Goal: Task Accomplishment & Management: Use online tool/utility

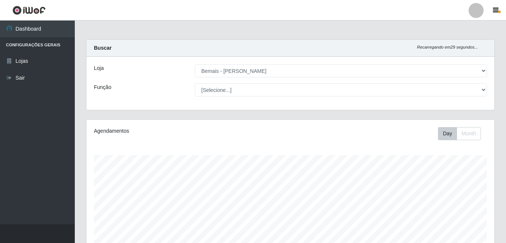
select select "230"
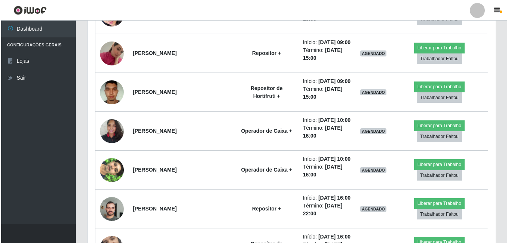
scroll to position [457, 0]
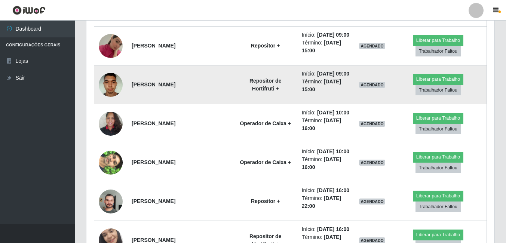
click at [118, 101] on img at bounding box center [111, 85] width 24 height 32
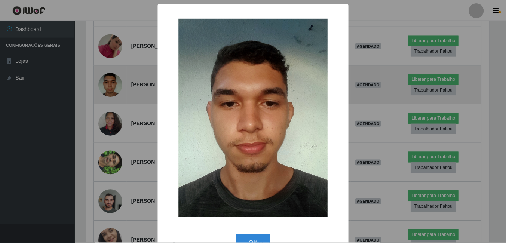
scroll to position [155, 404]
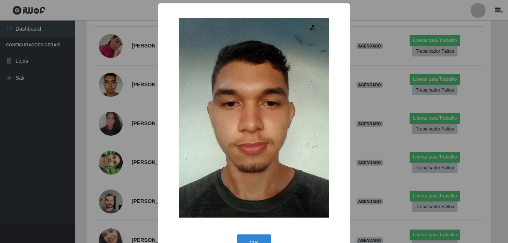
click at [95, 145] on div "× OK Cancel" at bounding box center [254, 121] width 508 height 243
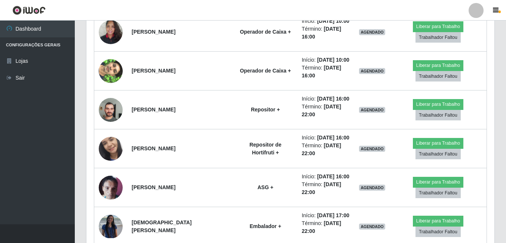
scroll to position [569, 0]
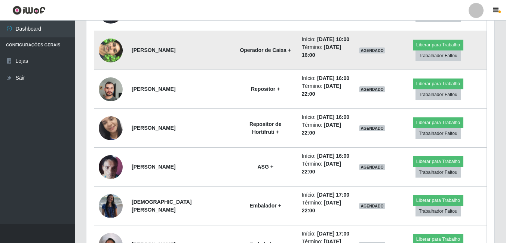
click at [102, 72] on img at bounding box center [111, 50] width 24 height 43
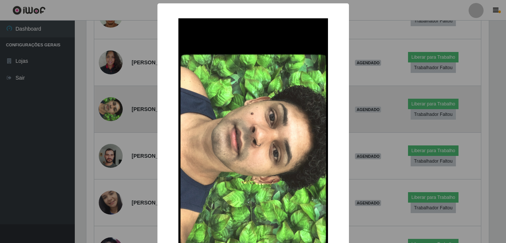
scroll to position [155, 404]
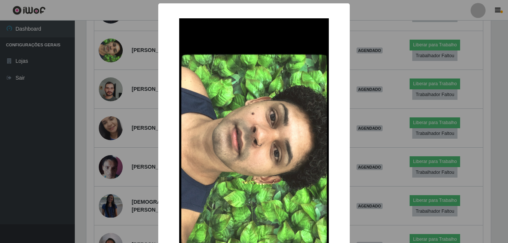
click at [91, 136] on div "× OK Cancel" at bounding box center [254, 121] width 508 height 243
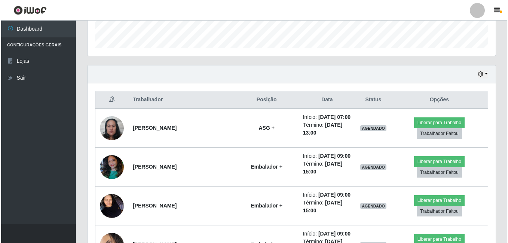
scroll to position [195, 0]
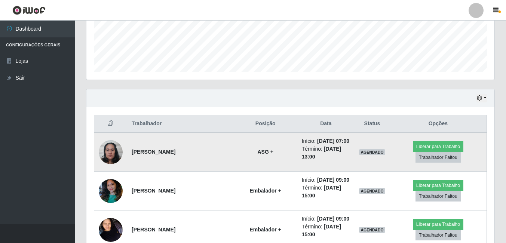
click at [115, 148] on img at bounding box center [111, 152] width 24 height 32
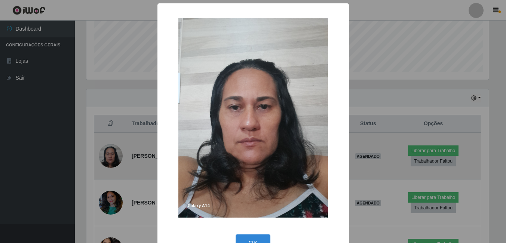
scroll to position [155, 404]
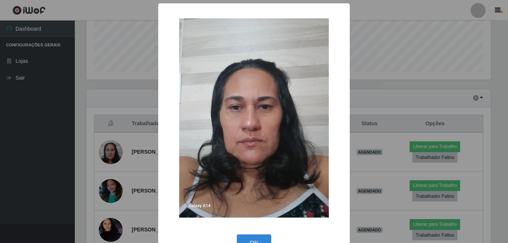
click at [98, 149] on div "× OK Cancel" at bounding box center [254, 121] width 508 height 243
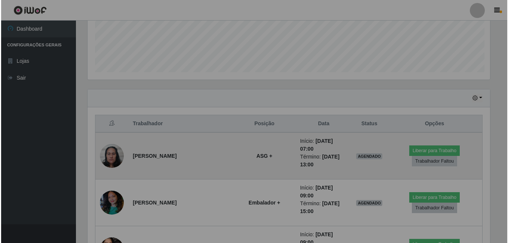
scroll to position [155, 408]
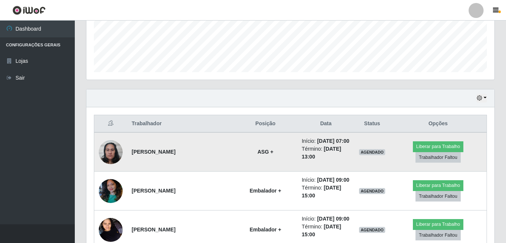
click at [117, 158] on img at bounding box center [111, 152] width 24 height 32
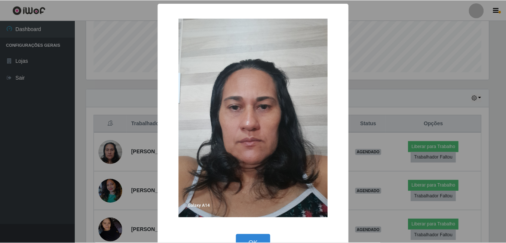
scroll to position [155, 404]
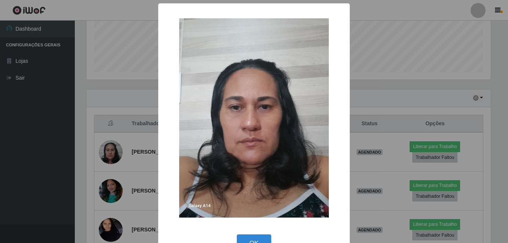
click at [100, 159] on div "× OK Cancel" at bounding box center [254, 121] width 508 height 243
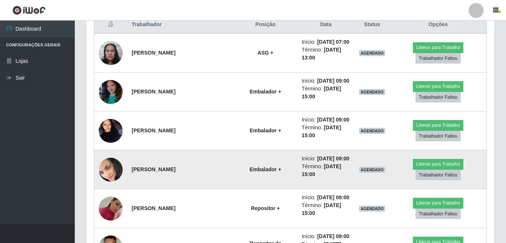
scroll to position [307, 0]
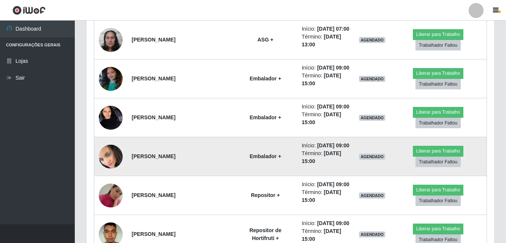
click at [107, 169] on img at bounding box center [111, 156] width 24 height 26
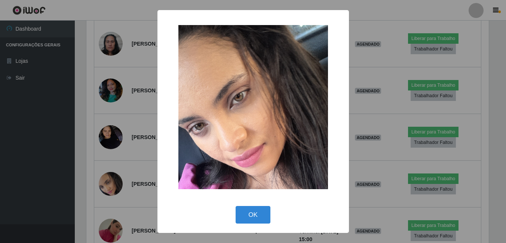
scroll to position [155, 404]
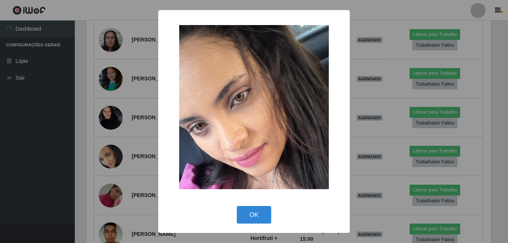
click at [94, 189] on div "× OK Cancel" at bounding box center [254, 121] width 508 height 243
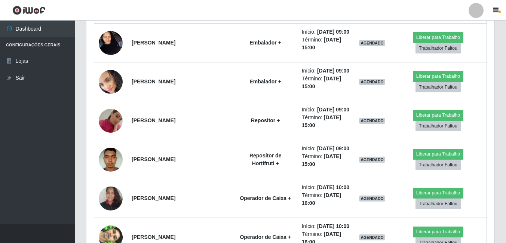
scroll to position [419, 0]
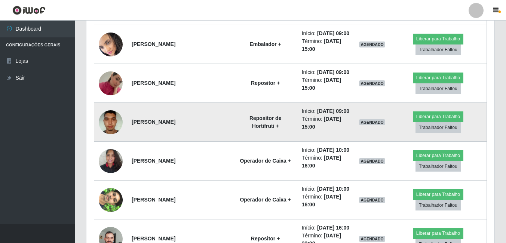
click at [107, 138] on img at bounding box center [111, 122] width 24 height 32
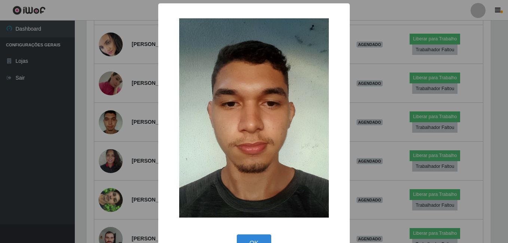
click at [92, 174] on div "× OK Cancel" at bounding box center [254, 121] width 508 height 243
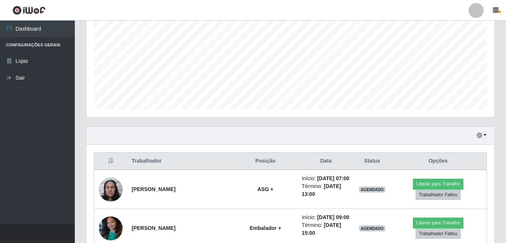
scroll to position [195, 0]
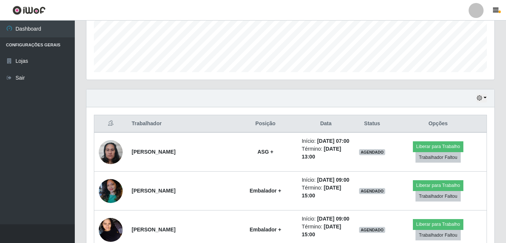
click at [186, 119] on th "Trabalhador" at bounding box center [180, 124] width 107 height 18
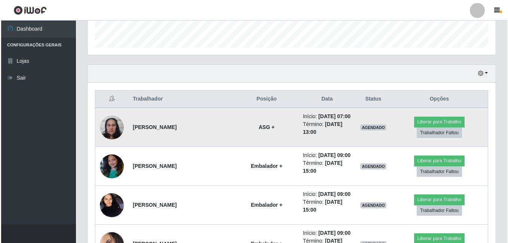
scroll to position [232, 0]
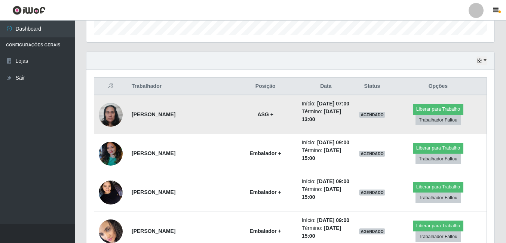
drag, startPoint x: 158, startPoint y: 123, endPoint x: 129, endPoint y: 113, distance: 30.3
click at [129, 113] on td "[PERSON_NAME]" at bounding box center [180, 114] width 107 height 39
copy strong "[PERSON_NAME]"
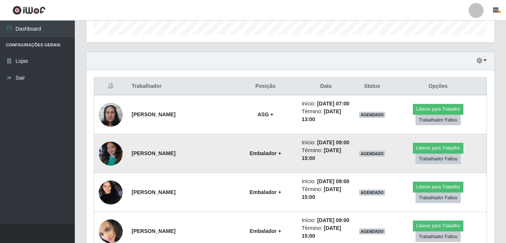
click at [223, 143] on td "[PERSON_NAME]" at bounding box center [180, 153] width 107 height 39
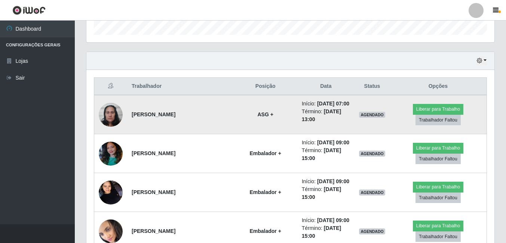
click at [161, 128] on td "[PERSON_NAME]" at bounding box center [180, 114] width 107 height 39
click at [424, 124] on button "Trabalhador Faltou" at bounding box center [437, 120] width 45 height 10
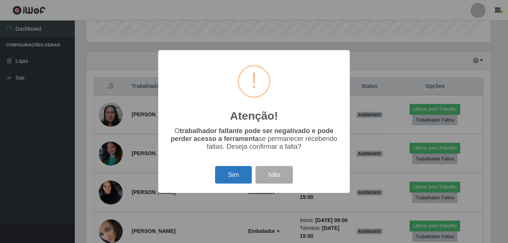
click at [243, 179] on button "Sim" at bounding box center [233, 175] width 36 height 18
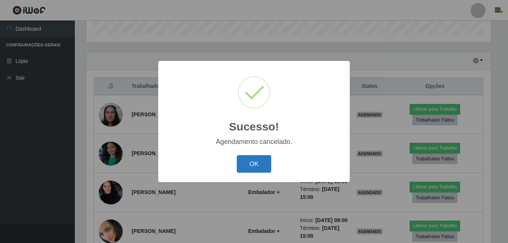
click at [253, 158] on button "OK" at bounding box center [254, 164] width 35 height 18
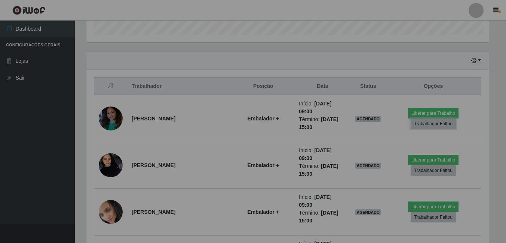
scroll to position [155, 408]
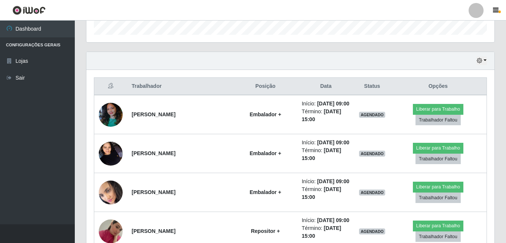
click at [253, 79] on th "Posição" at bounding box center [266, 87] width 64 height 18
click at [212, 65] on div "Hoje 1 dia 3 dias 1 Semana Não encerrados" at bounding box center [290, 61] width 408 height 18
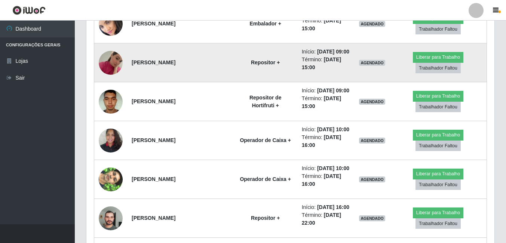
scroll to position [419, 0]
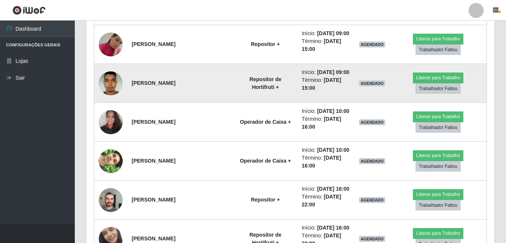
click at [114, 99] on img at bounding box center [111, 83] width 24 height 32
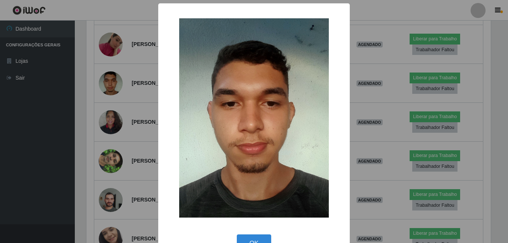
click at [85, 143] on div "× OK Cancel" at bounding box center [254, 121] width 508 height 243
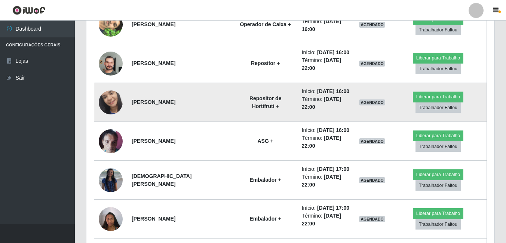
scroll to position [569, 0]
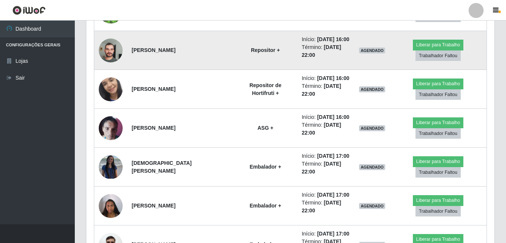
click at [112, 66] on img at bounding box center [111, 50] width 24 height 32
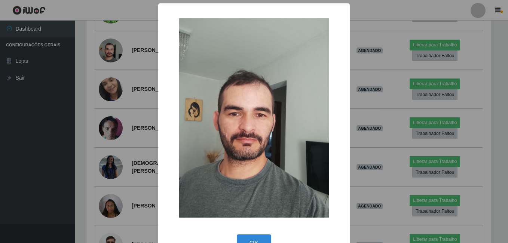
click at [96, 127] on div "× OK Cancel" at bounding box center [254, 121] width 508 height 243
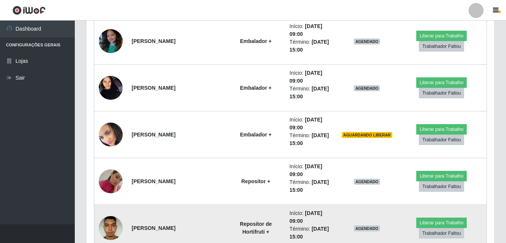
scroll to position [298, 0]
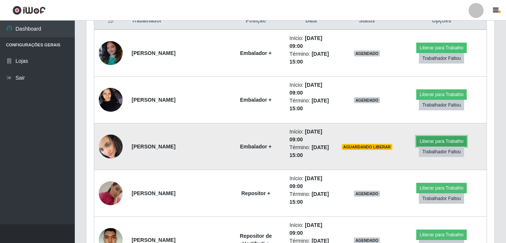
click at [439, 140] on button "Liberar para Trabalho" at bounding box center [441, 141] width 50 height 10
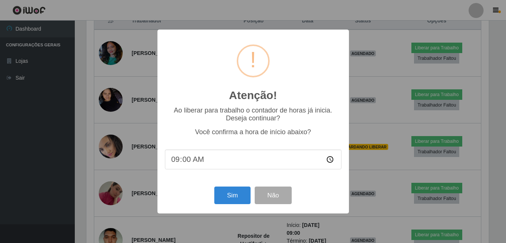
scroll to position [155, 404]
click at [228, 198] on button "Sim" at bounding box center [233, 195] width 36 height 18
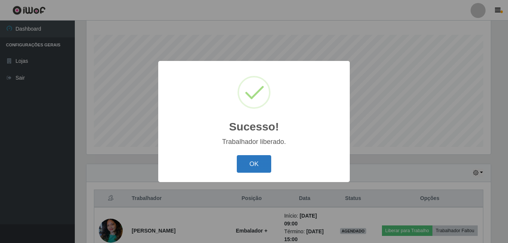
click at [257, 165] on button "OK" at bounding box center [254, 164] width 35 height 18
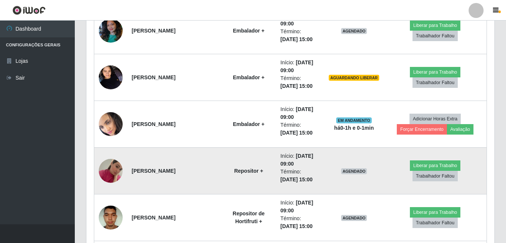
scroll to position [307, 0]
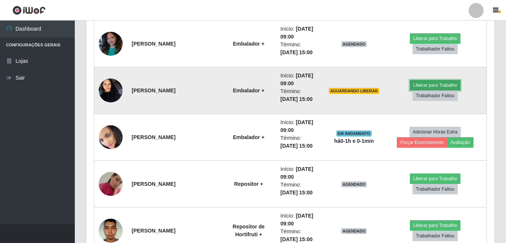
click at [410, 90] on button "Liberar para Trabalho" at bounding box center [435, 85] width 50 height 10
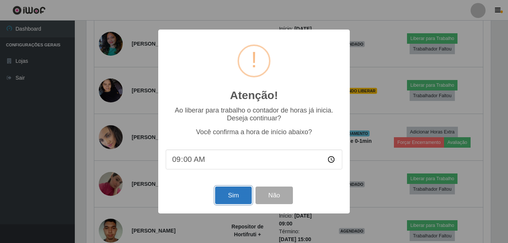
click at [234, 192] on button "Sim" at bounding box center [233, 195] width 36 height 18
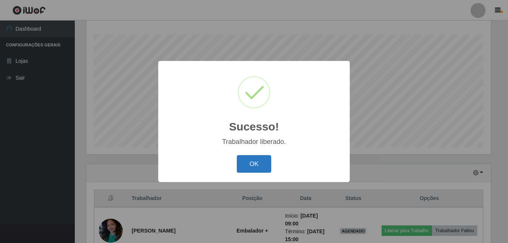
click at [255, 166] on button "OK" at bounding box center [254, 164] width 35 height 18
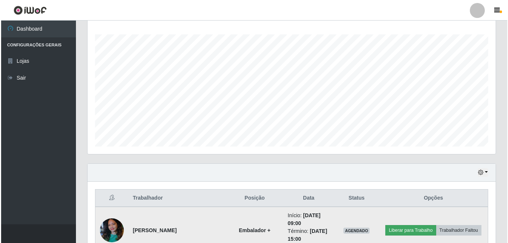
scroll to position [195, 0]
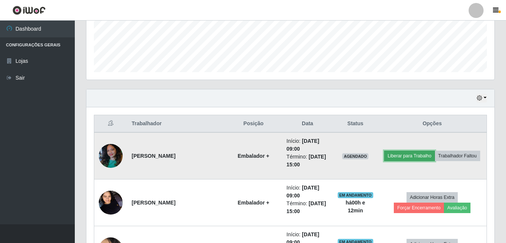
click at [401, 157] on button "Liberar para Trabalho" at bounding box center [409, 156] width 50 height 10
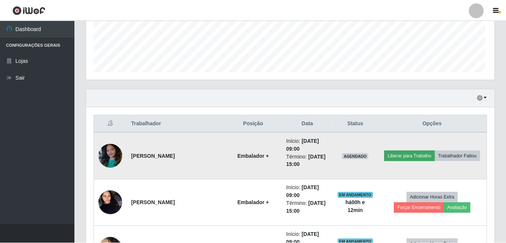
scroll to position [155, 404]
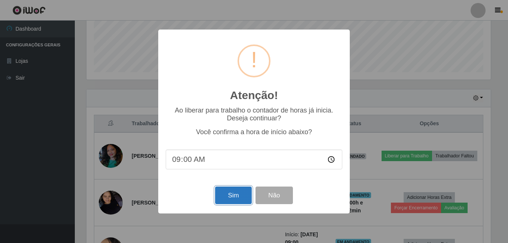
click at [227, 194] on button "Sim" at bounding box center [233, 195] width 36 height 18
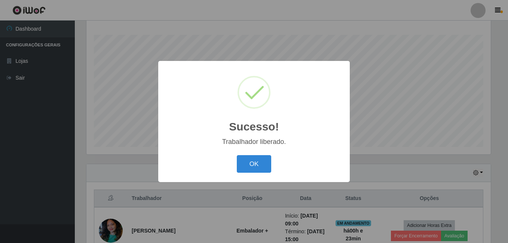
click at [237, 155] on button "OK" at bounding box center [254, 164] width 35 height 18
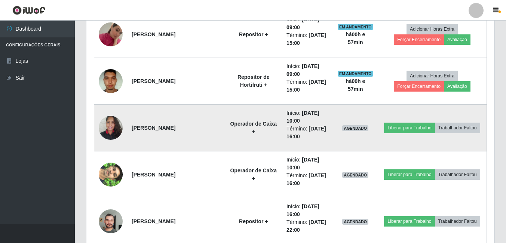
scroll to position [494, 0]
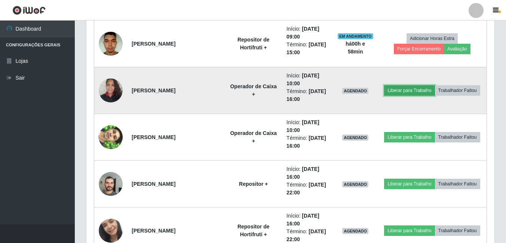
click at [393, 88] on button "Liberar para Trabalho" at bounding box center [409, 90] width 50 height 10
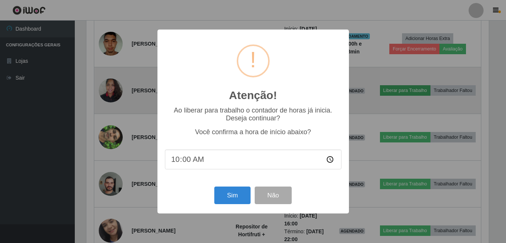
scroll to position [155, 404]
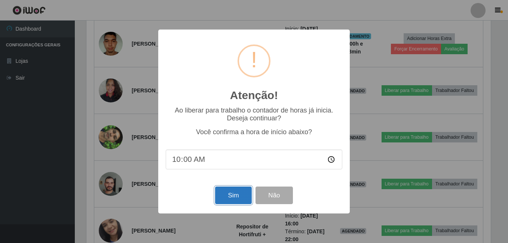
click at [231, 192] on button "Sim" at bounding box center [233, 195] width 36 height 18
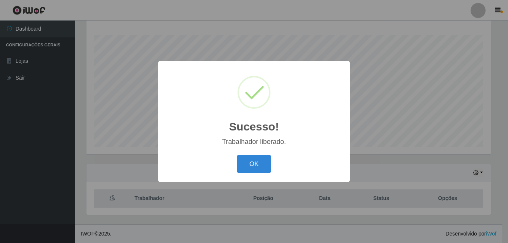
click at [237, 155] on button "OK" at bounding box center [254, 164] width 35 height 18
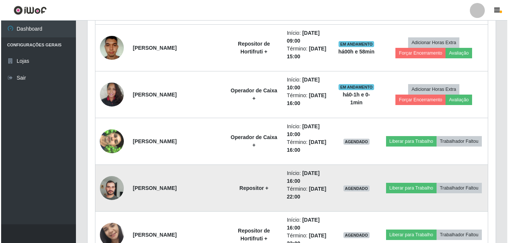
scroll to position [494, 0]
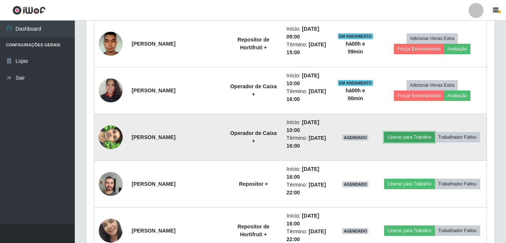
click at [393, 135] on button "Liberar para Trabalho" at bounding box center [409, 137] width 50 height 10
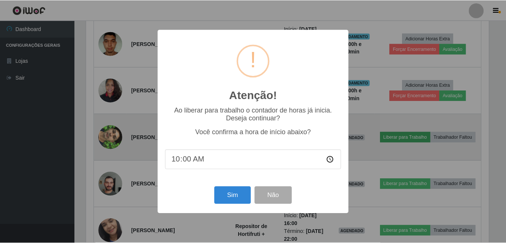
scroll to position [155, 404]
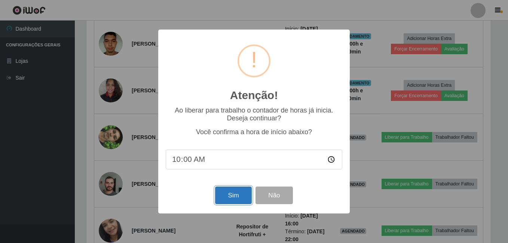
click at [246, 192] on button "Sim" at bounding box center [233, 195] width 36 height 18
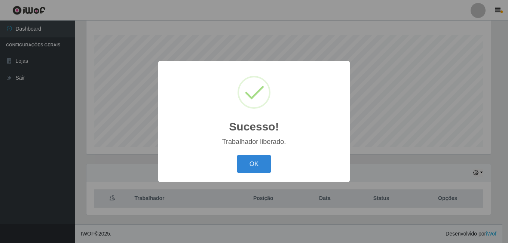
click at [237, 155] on button "OK" at bounding box center [254, 164] width 35 height 18
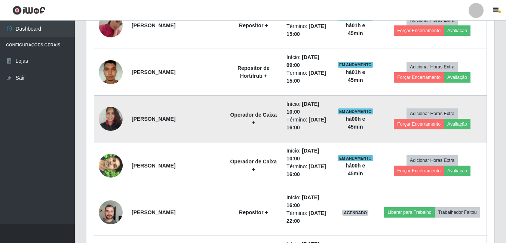
scroll to position [494, 0]
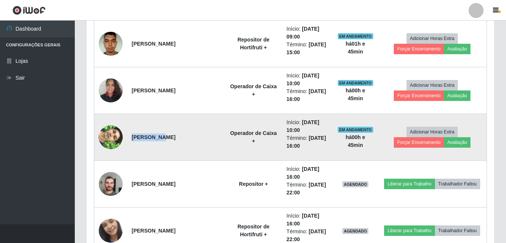
drag, startPoint x: 157, startPoint y: 138, endPoint x: 132, endPoint y: 137, distance: 24.7
click at [132, 137] on strong "[PERSON_NAME]" at bounding box center [154, 137] width 44 height 6
drag, startPoint x: 132, startPoint y: 137, endPoint x: 111, endPoint y: 139, distance: 21.0
click at [111, 139] on img at bounding box center [111, 137] width 24 height 43
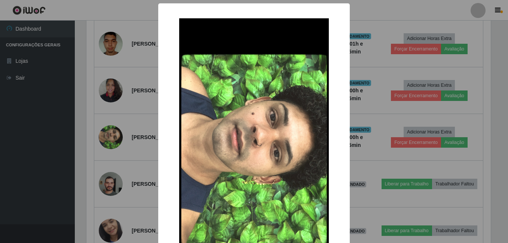
click at [115, 129] on div "× OK Cancel" at bounding box center [254, 121] width 508 height 243
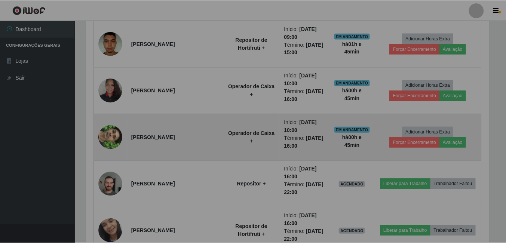
scroll to position [155, 408]
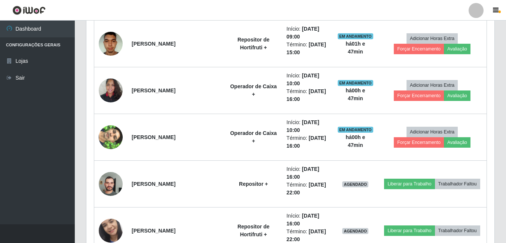
click at [84, 151] on div "Hoje 1 dia 3 dias 1 Semana Não encerrados Trabalhador Posição Data Status Opçõe…" at bounding box center [290, 170] width 420 height 761
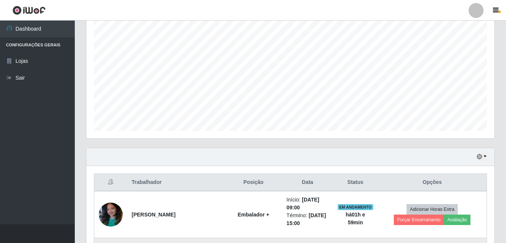
scroll to position [83, 0]
